Goal: Participate in discussion: Engage in conversation with other users on a specific topic

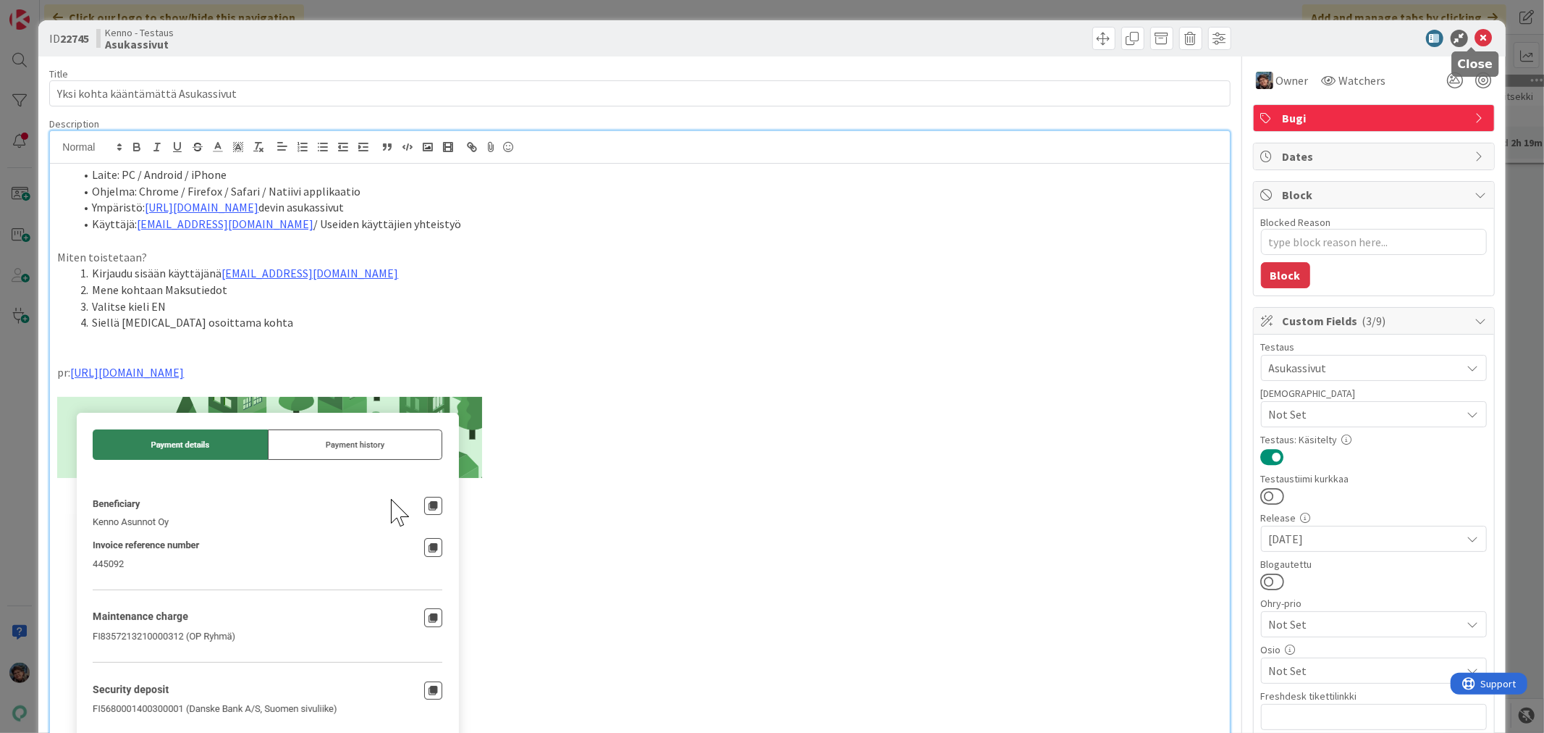
click at [1475, 37] on icon at bounding box center [1483, 38] width 17 height 17
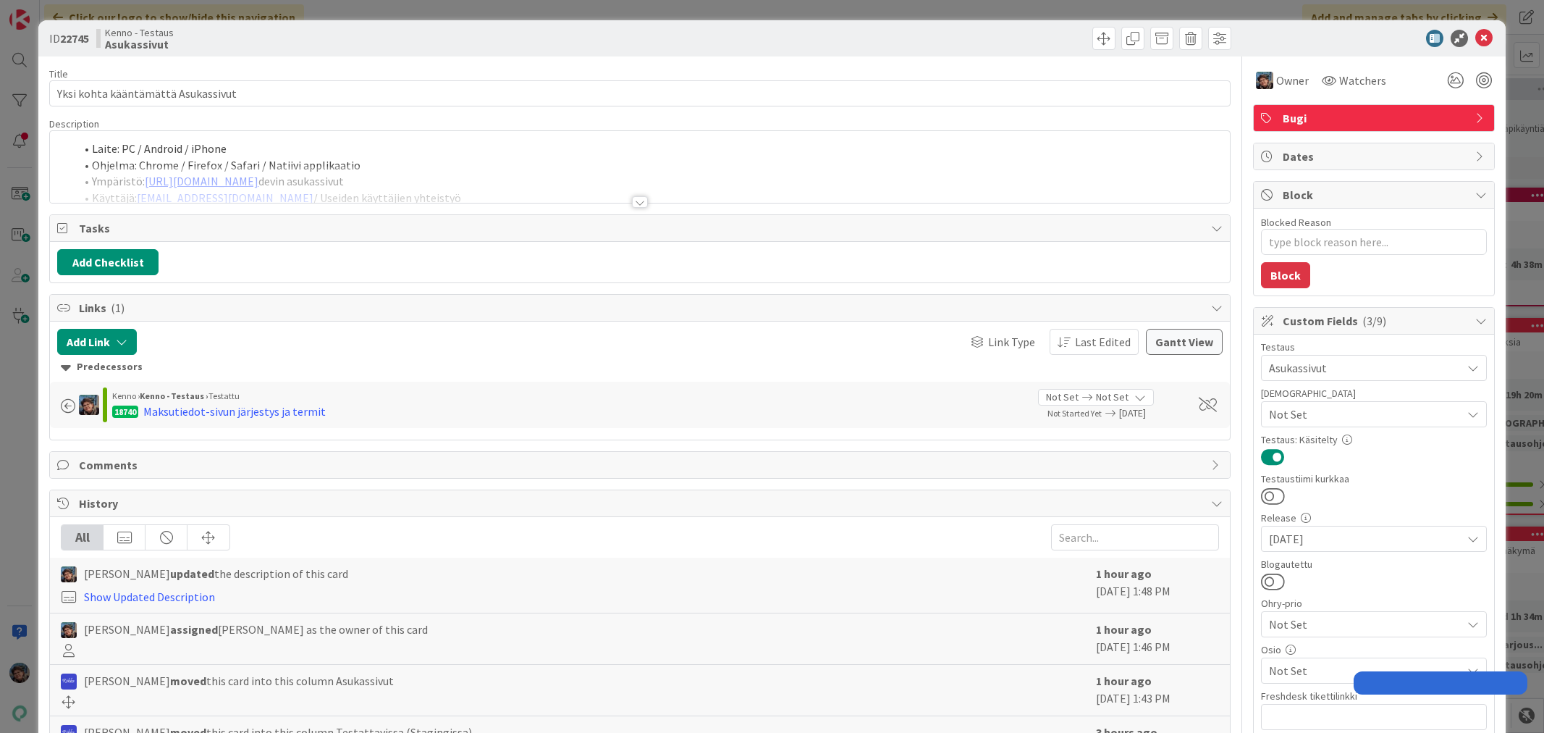
type textarea "x"
drag, startPoint x: 1471, startPoint y: 41, endPoint x: 1040, endPoint y: 4, distance: 432.3
click at [1475, 41] on icon at bounding box center [1483, 38] width 17 height 17
